Goal: Transaction & Acquisition: Download file/media

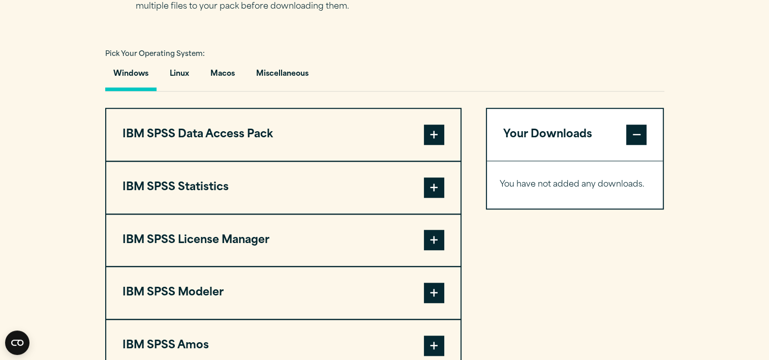
scroll to position [709, 0]
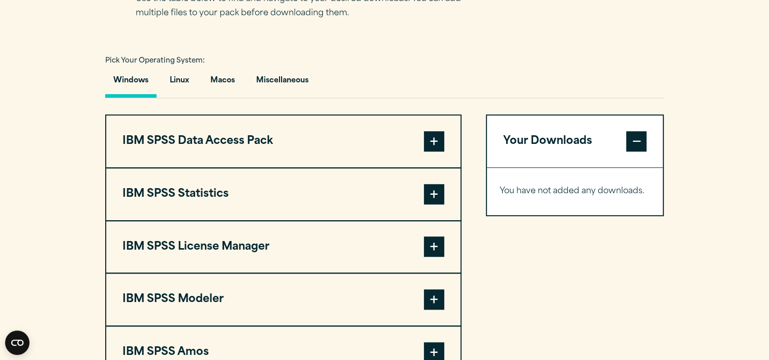
click at [429, 135] on span at bounding box center [434, 141] width 20 height 20
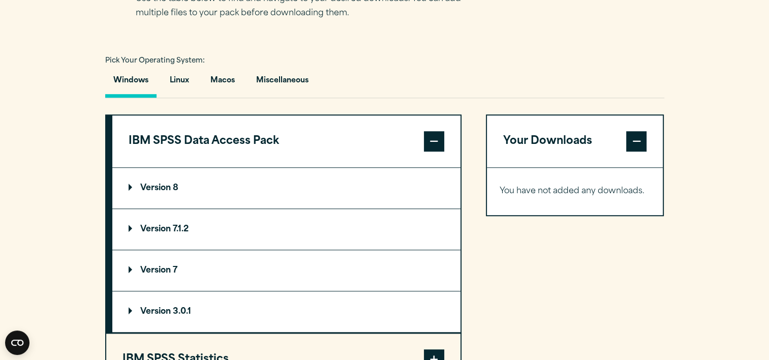
click at [433, 137] on span at bounding box center [434, 141] width 20 height 20
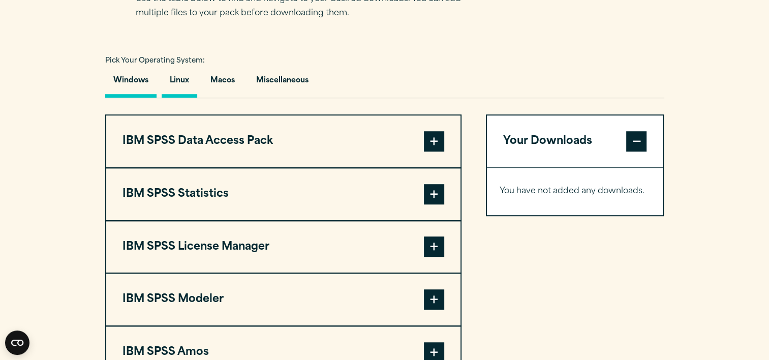
click at [178, 79] on button "Linux" at bounding box center [180, 83] width 36 height 29
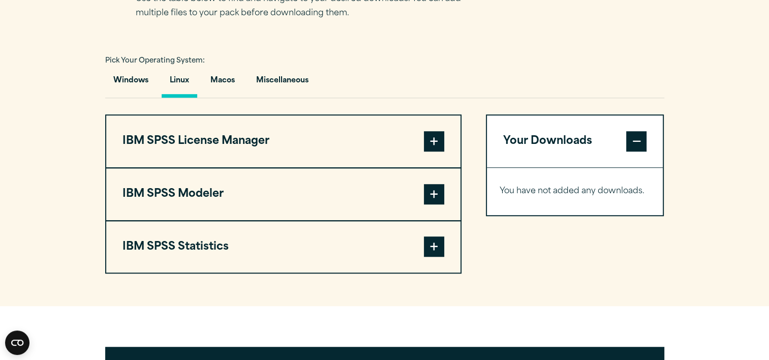
click at [432, 196] on span at bounding box center [434, 194] width 20 height 20
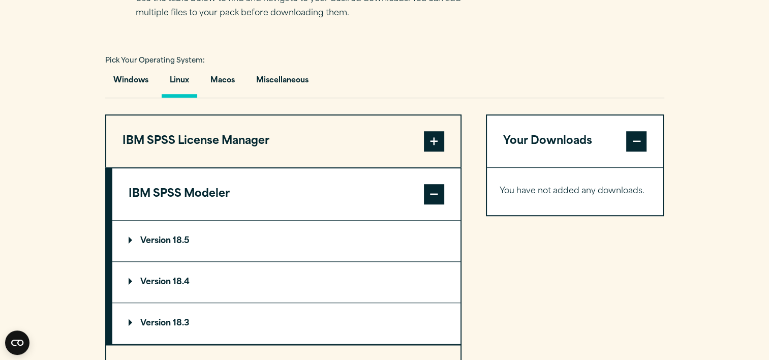
click at [233, 198] on button "IBM SPSS Modeler" at bounding box center [286, 194] width 348 height 52
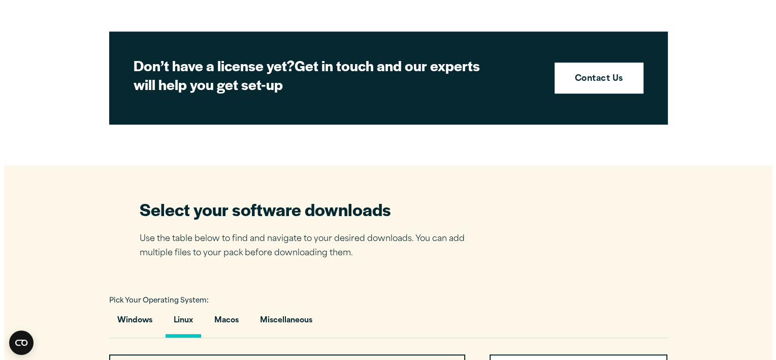
scroll to position [353, 0]
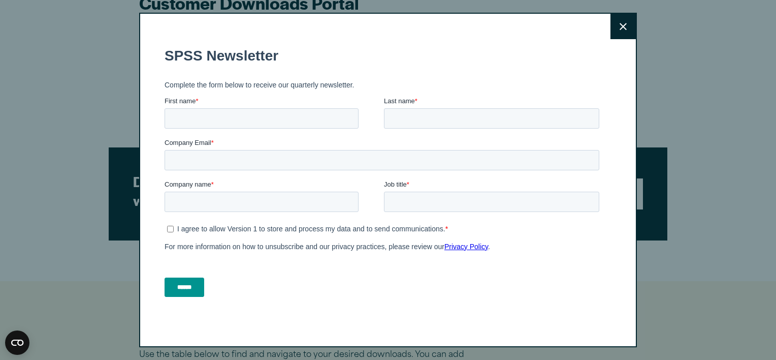
click at [623, 26] on icon at bounding box center [623, 27] width 7 height 8
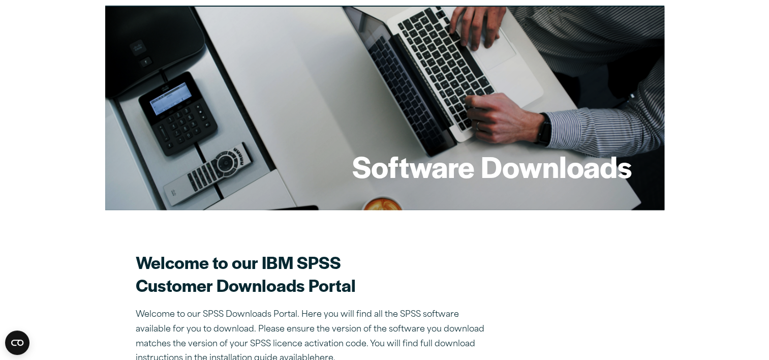
scroll to position [0, 0]
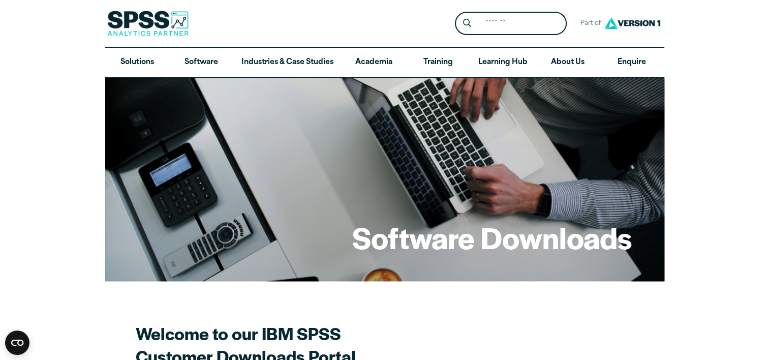
click at [169, 20] on img at bounding box center [147, 23] width 81 height 25
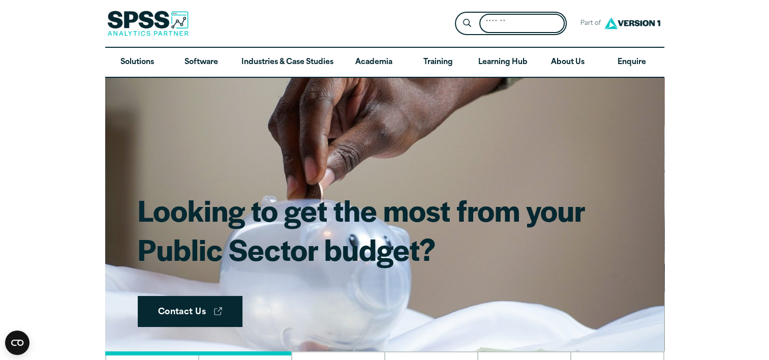
click at [516, 18] on input "Search for:" at bounding box center [521, 24] width 85 height 20
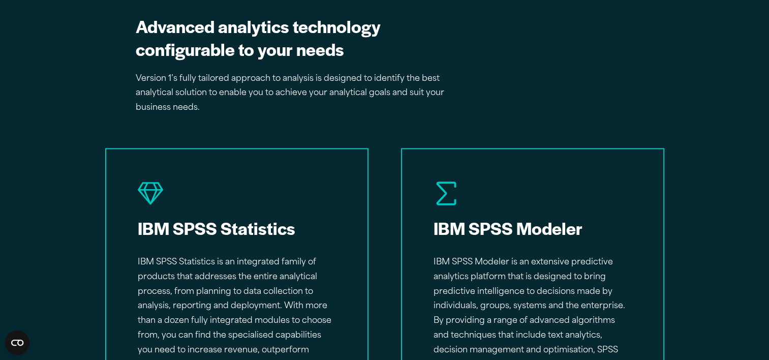
scroll to position [1626, 0]
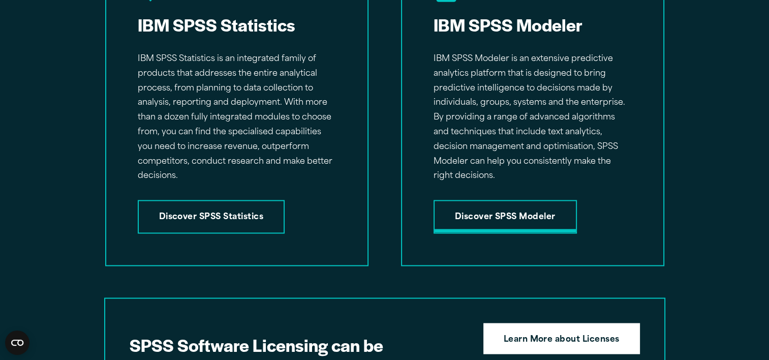
click at [517, 215] on link "Discover SPSS Modeler" at bounding box center [504, 217] width 143 height 34
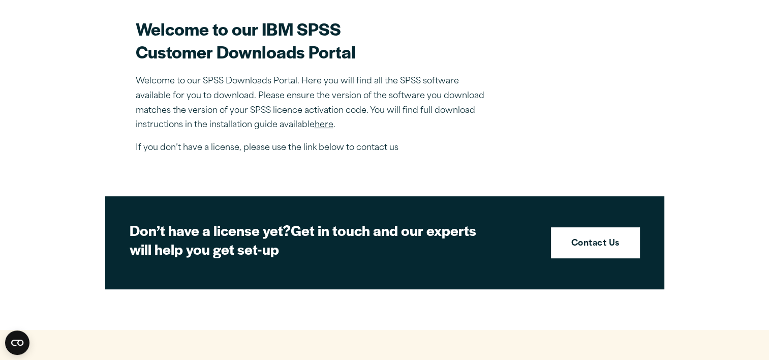
scroll to position [305, 0]
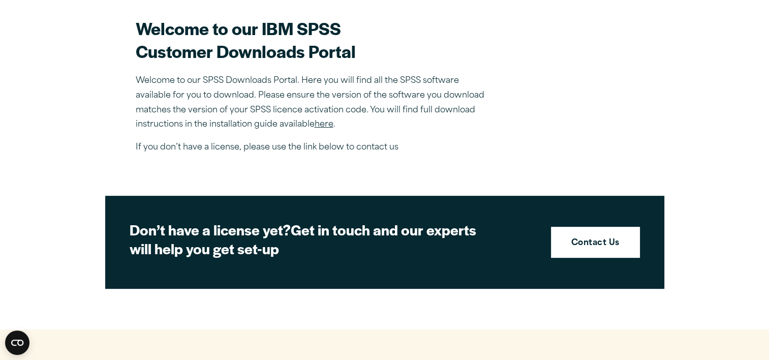
click at [324, 124] on link "here" at bounding box center [324, 124] width 19 height 8
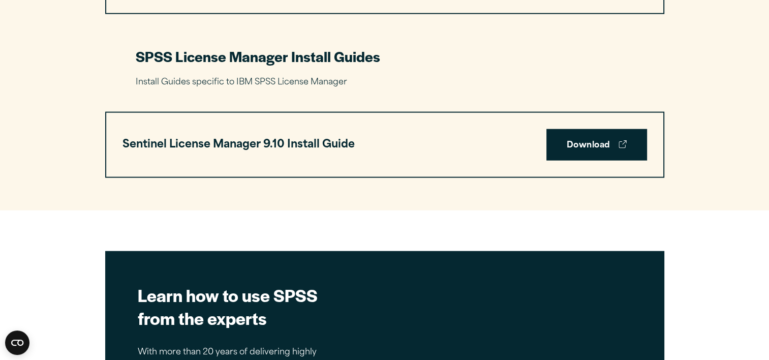
scroll to position [2020, 0]
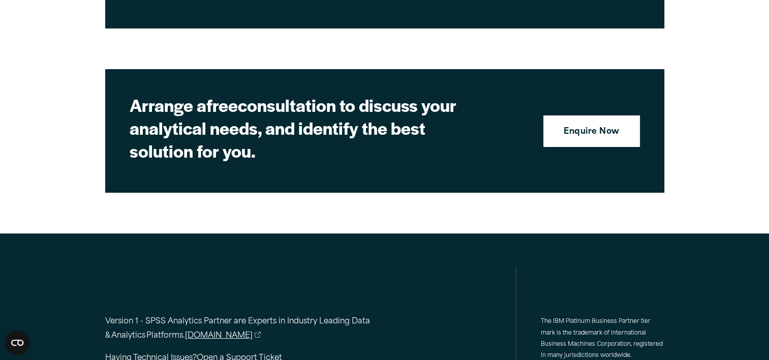
scroll to position [3832, 0]
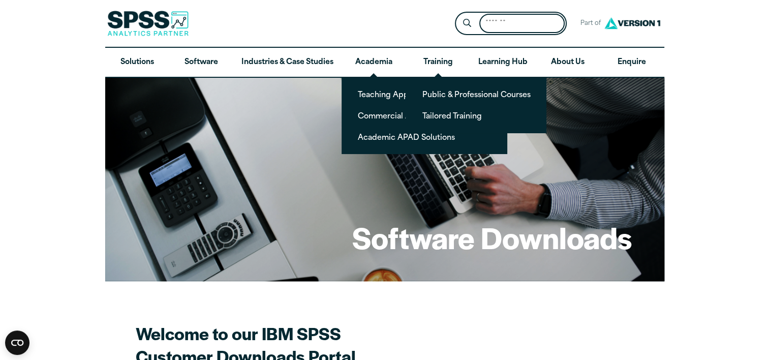
click at [504, 19] on input "Search for:" at bounding box center [521, 24] width 85 height 20
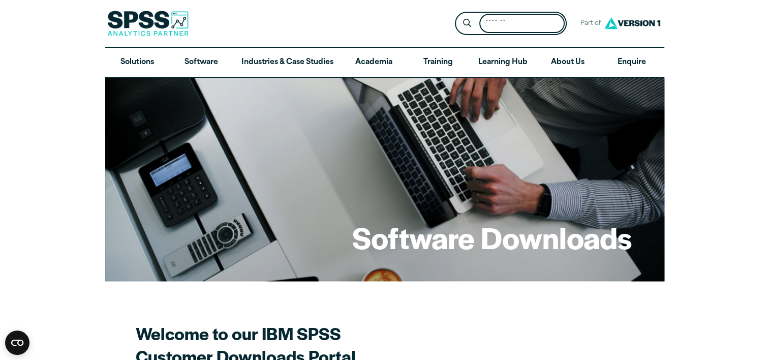
paste input "**********"
type input "**********"
click at [557, 24] on input "**********" at bounding box center [522, 24] width 86 height 20
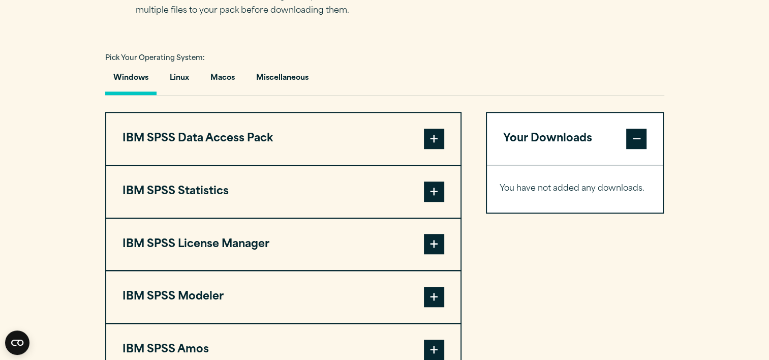
scroll to position [813, 0]
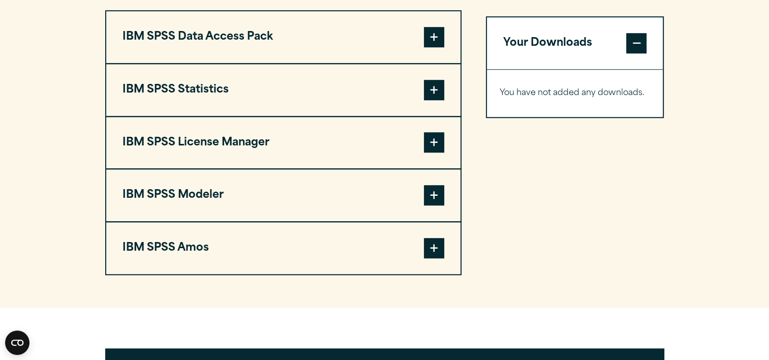
click at [433, 193] on button "IBM SPSS Modeler" at bounding box center [283, 195] width 354 height 52
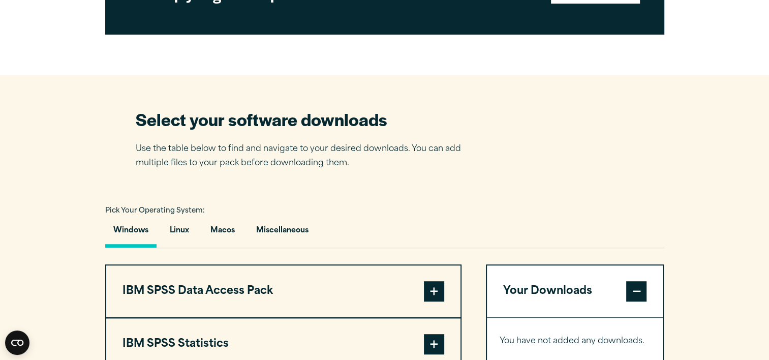
scroll to position [864, 0]
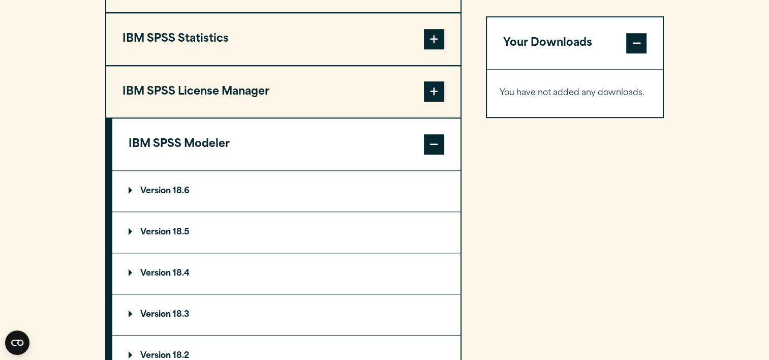
click at [170, 190] on p "Version 18.6" at bounding box center [159, 191] width 61 height 8
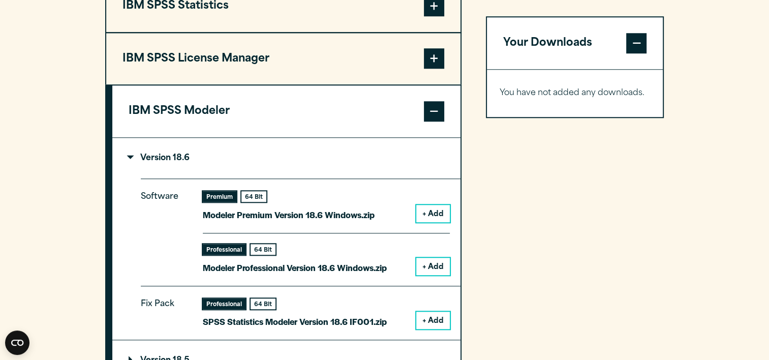
scroll to position [965, 0]
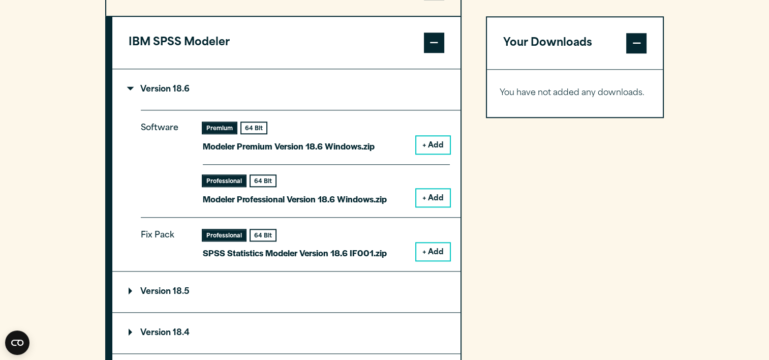
click at [433, 144] on button "+ Add" at bounding box center [433, 144] width 34 height 17
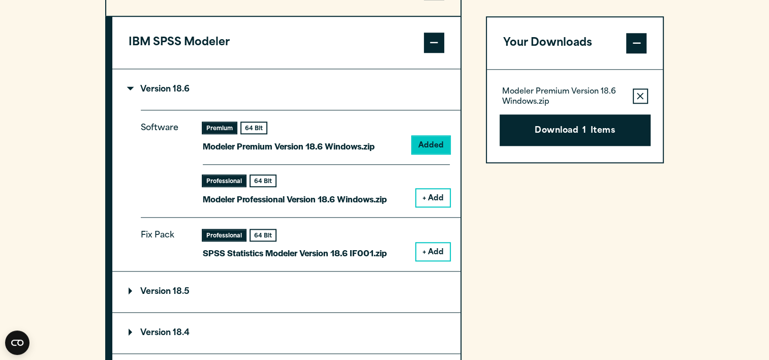
click at [440, 199] on button "+ Add" at bounding box center [433, 197] width 34 height 17
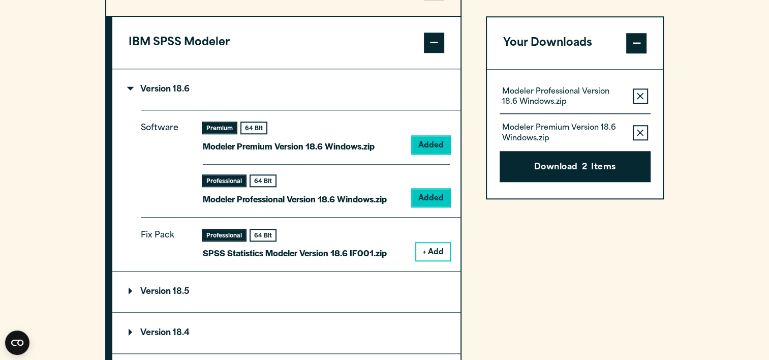
click at [437, 249] on button "+ Add" at bounding box center [433, 251] width 34 height 17
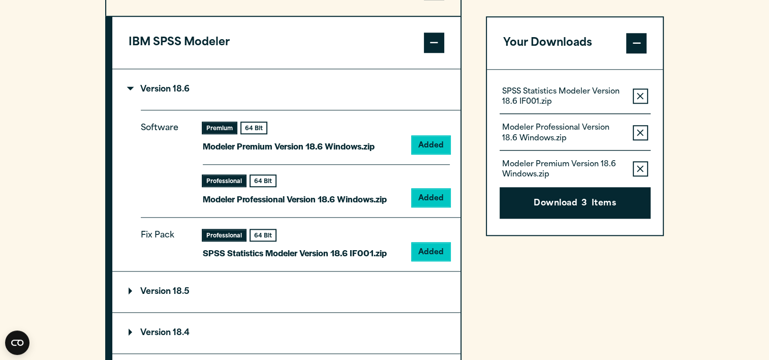
click at [594, 207] on button "Download 3 Items" at bounding box center [575, 204] width 151 height 32
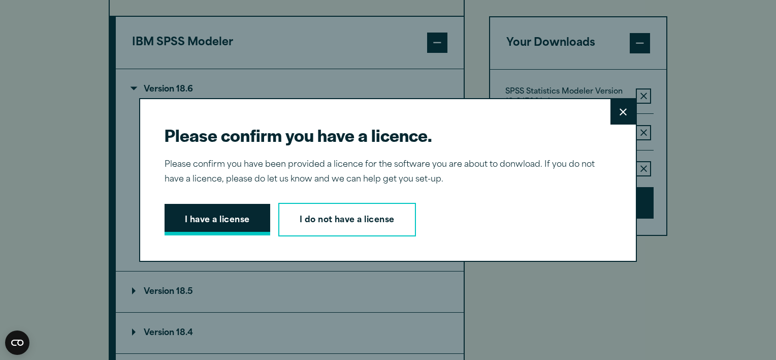
click at [246, 224] on button "I have a license" at bounding box center [218, 220] width 106 height 32
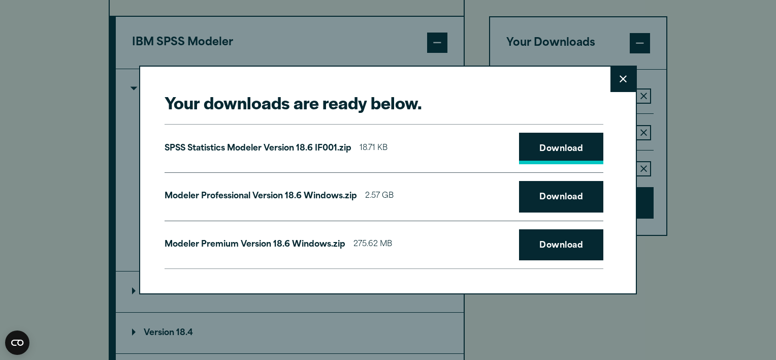
click at [568, 154] on link "Download" at bounding box center [561, 149] width 84 height 32
click at [566, 200] on link "Download" at bounding box center [561, 197] width 84 height 32
click at [571, 252] on link "Download" at bounding box center [561, 245] width 84 height 32
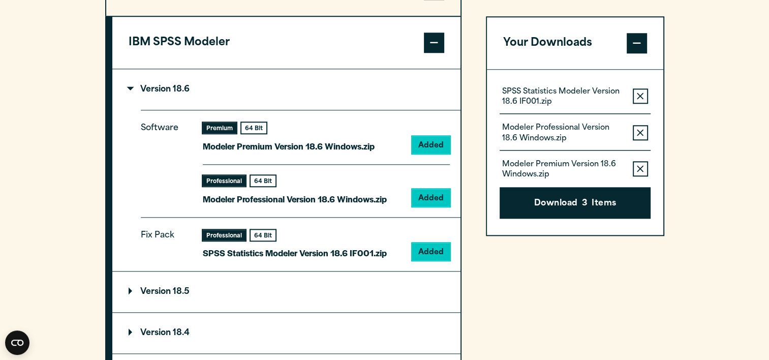
click at [504, 33] on div "Your downloads are ready below. Close SPSS Statistics Modeler Version 18.6 IF00…" at bounding box center [384, 180] width 769 height 360
